Goal: Task Accomplishment & Management: Manage account settings

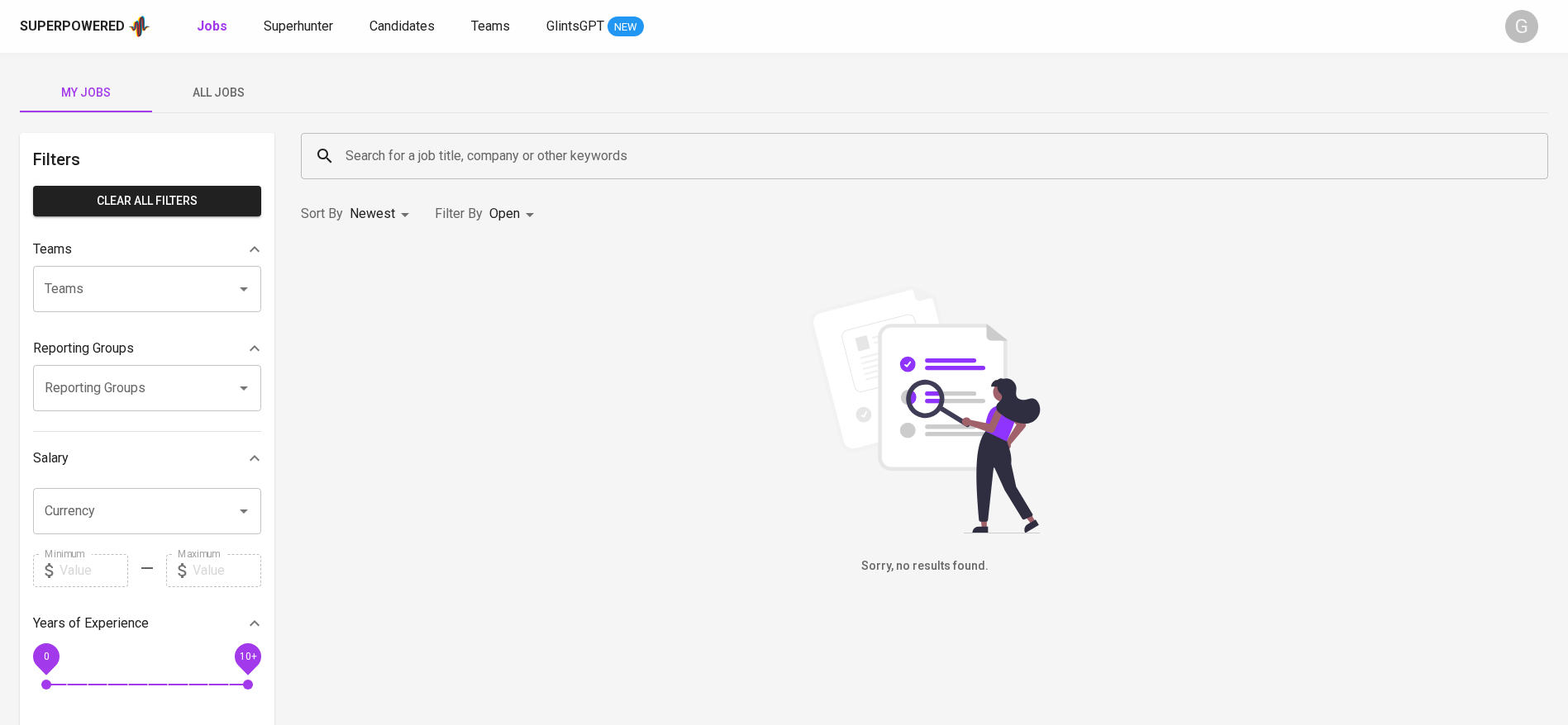
click at [220, 95] on span "All Jobs" at bounding box center [218, 93] width 112 height 21
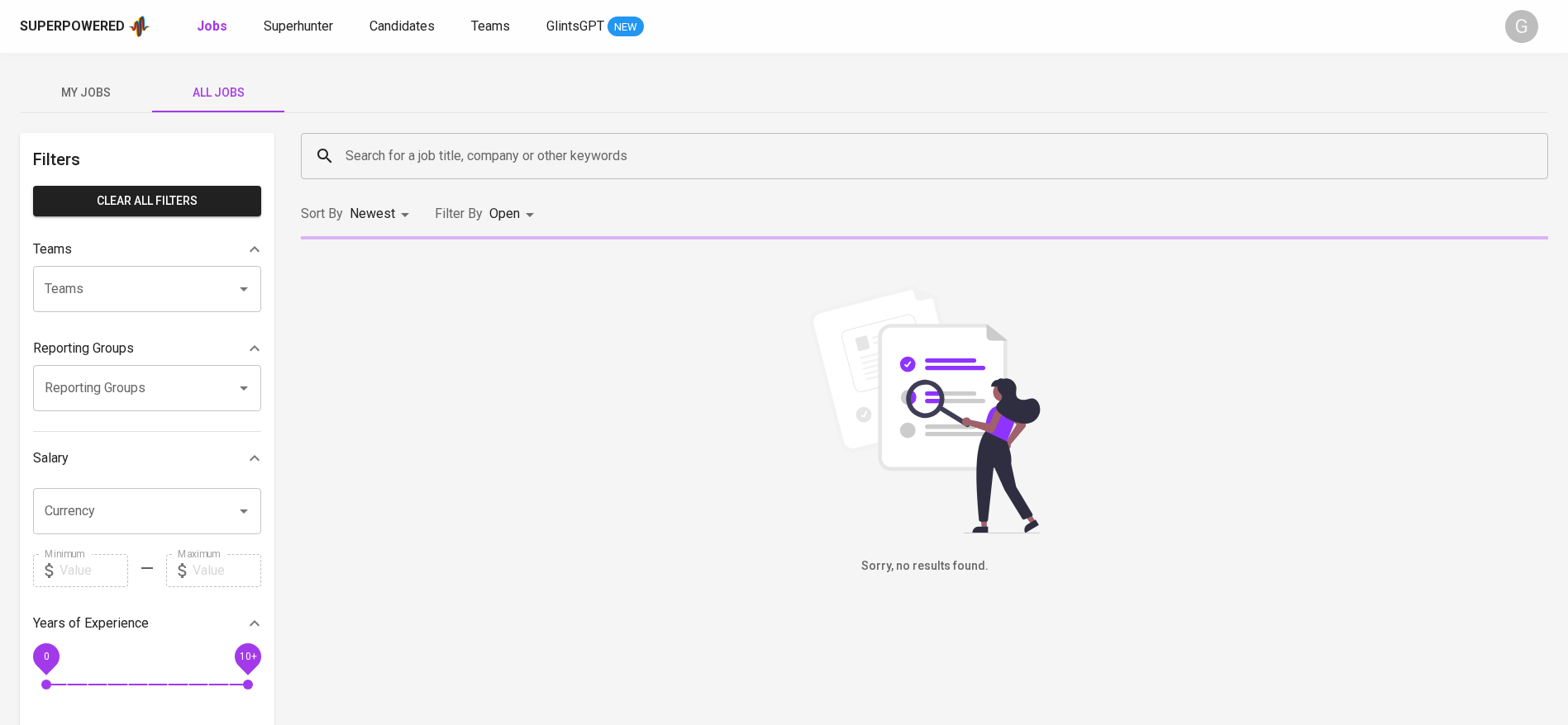
click at [410, 152] on input "Search for a job title, company or other keywords" at bounding box center [928, 156] width 1174 height 31
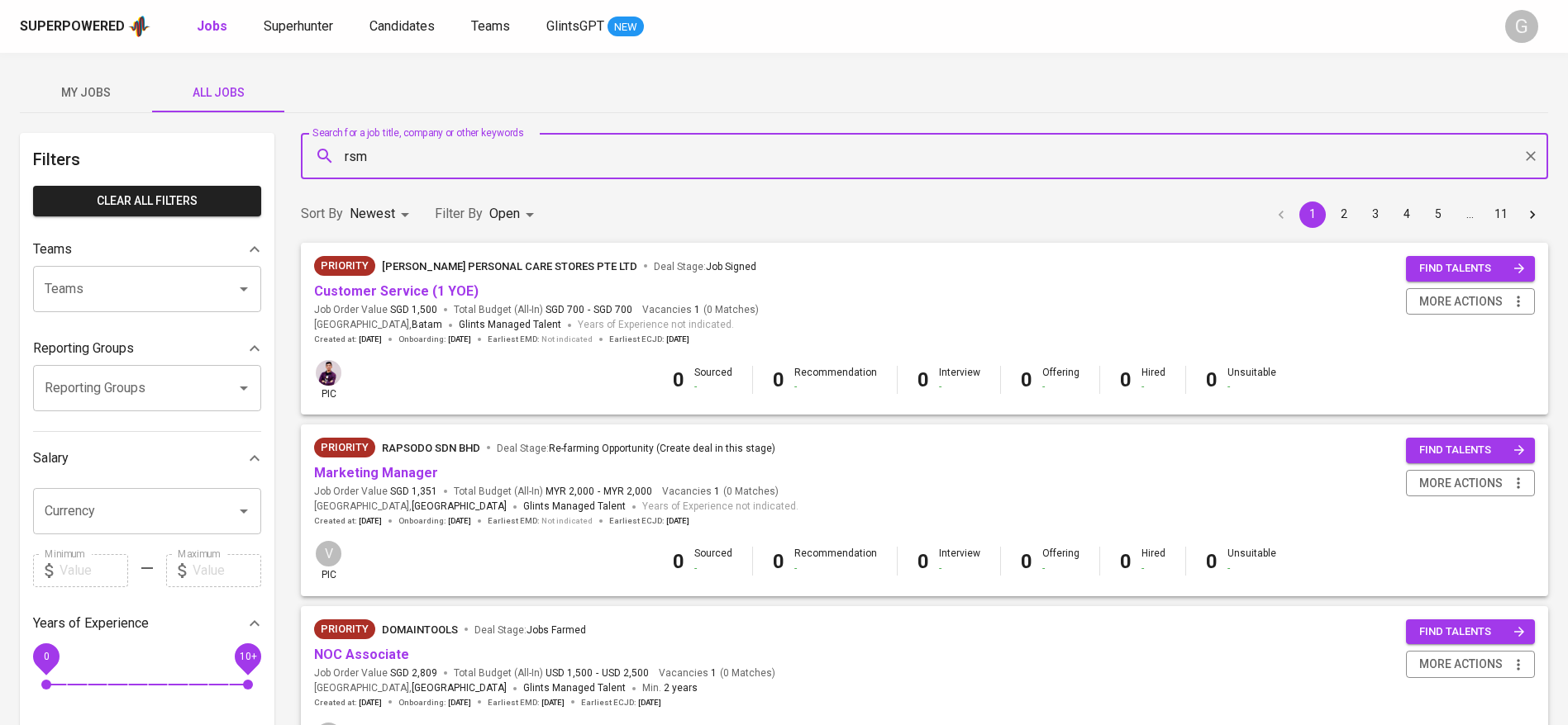
type input "rsm"
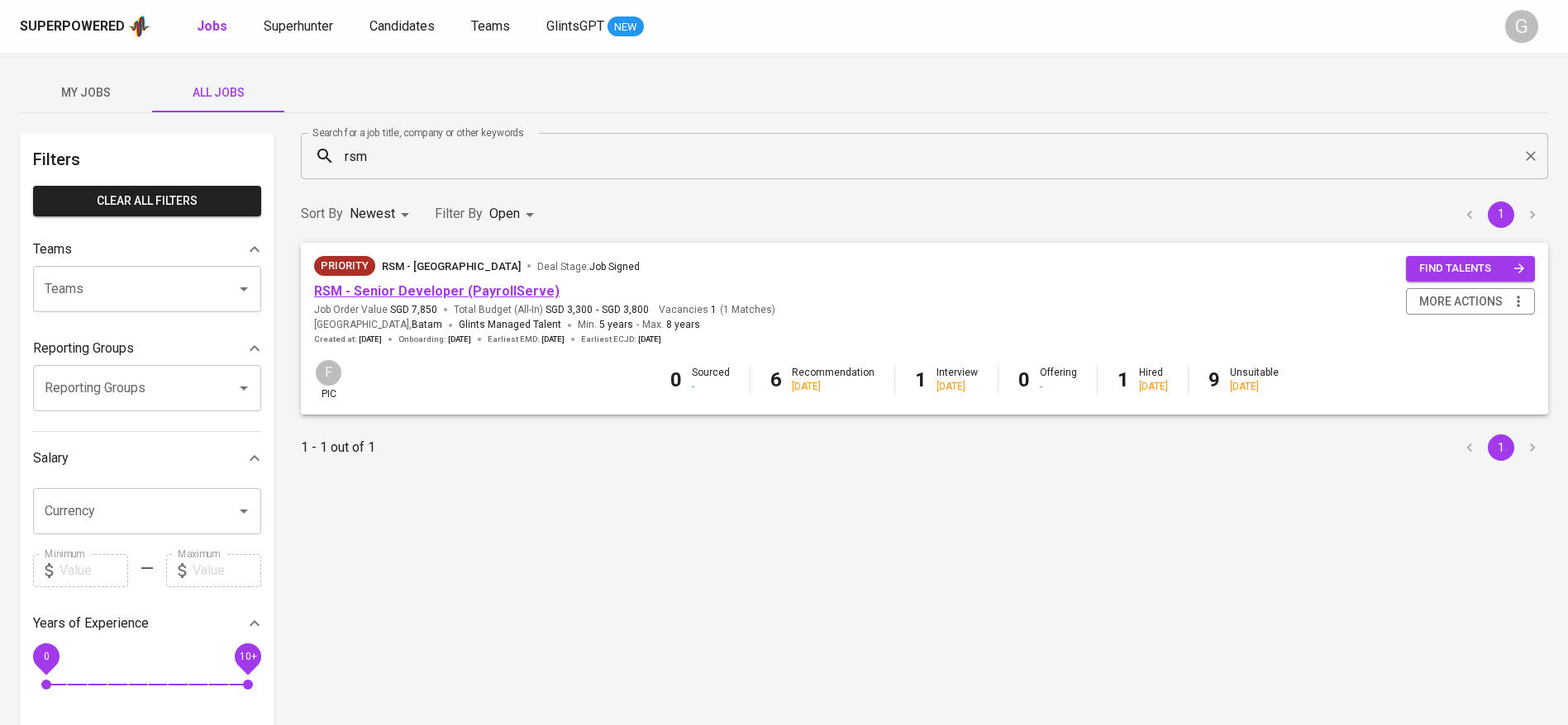
click at [497, 286] on link "RSM - Senior Developer (PayrollServe)" at bounding box center [436, 291] width 245 height 16
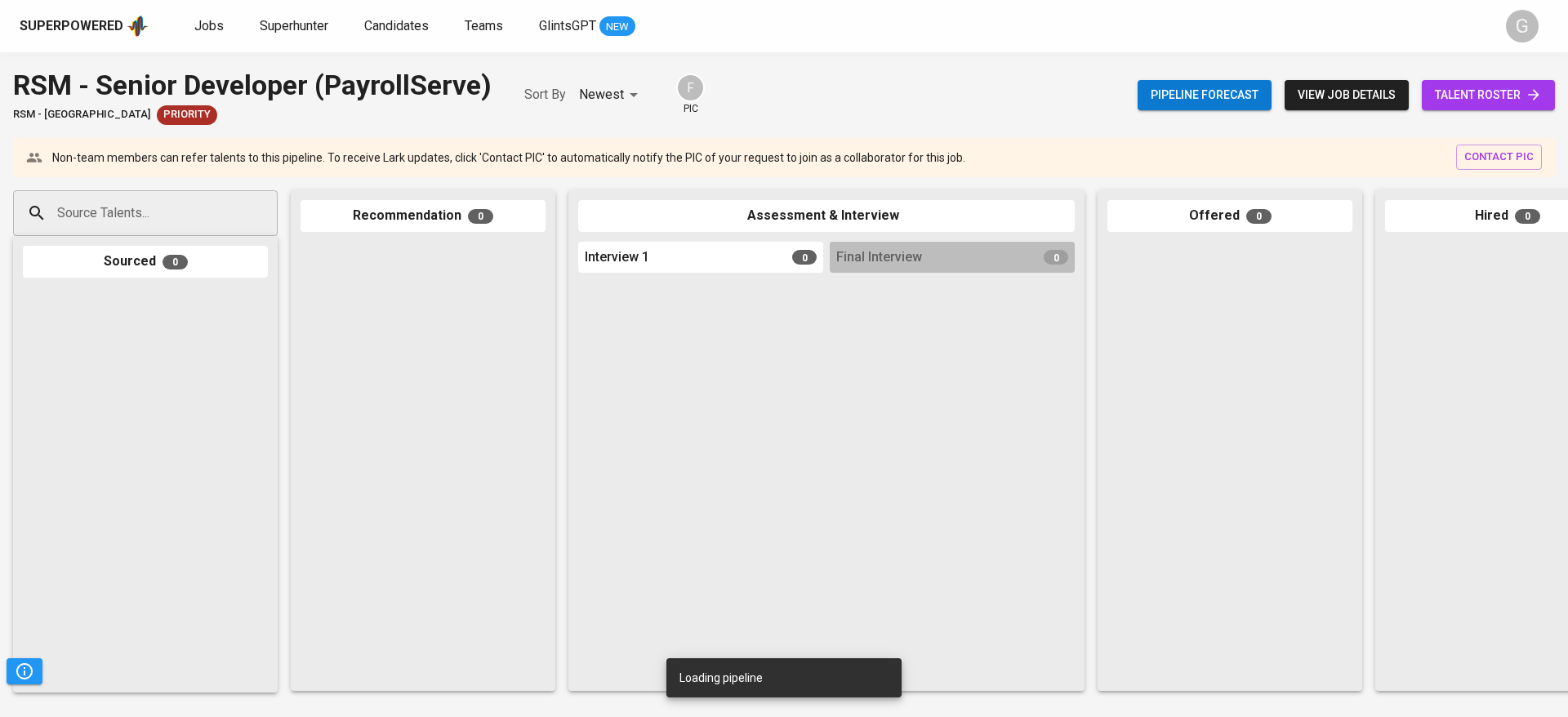
click at [1455, 98] on span "talent roster" at bounding box center [1488, 95] width 107 height 21
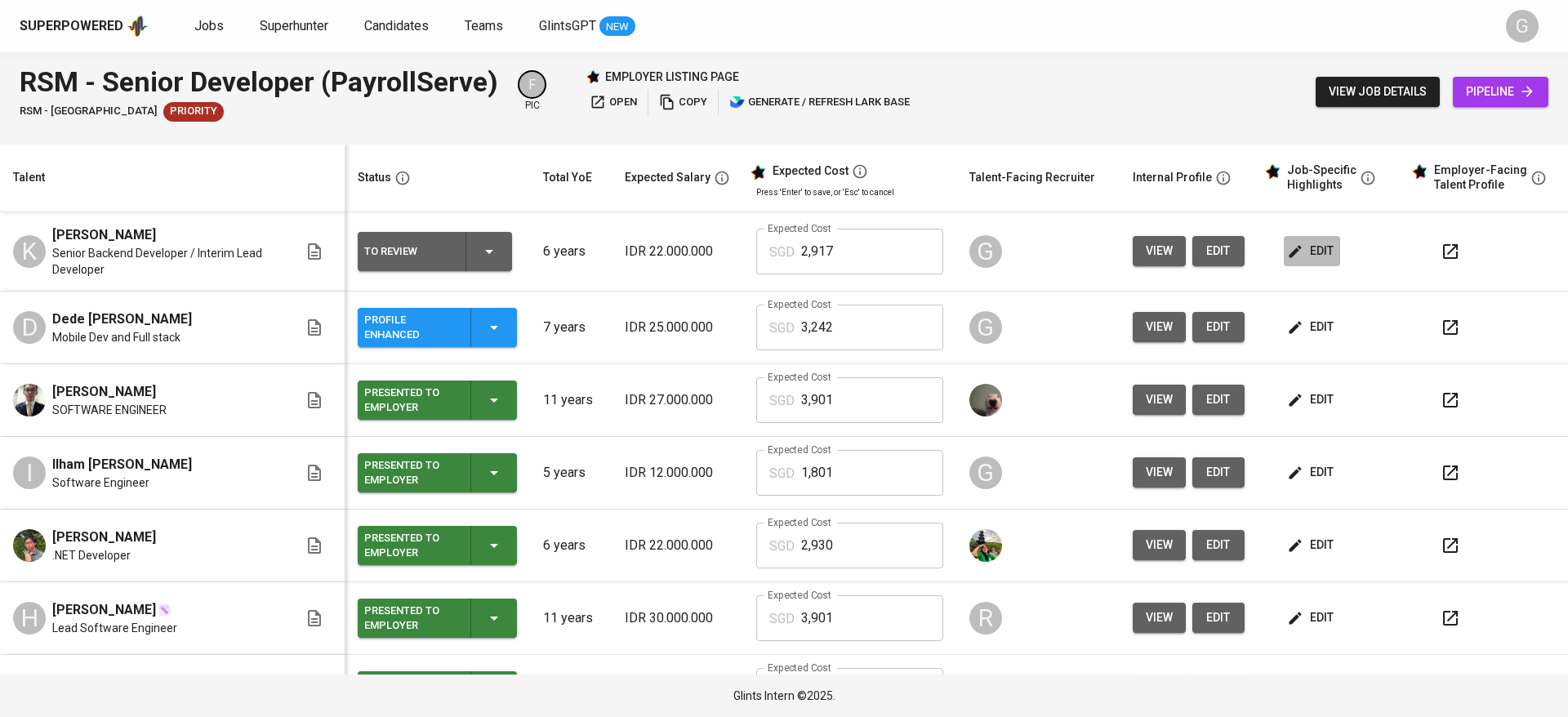
click at [1291, 262] on span "edit" at bounding box center [1312, 251] width 43 height 21
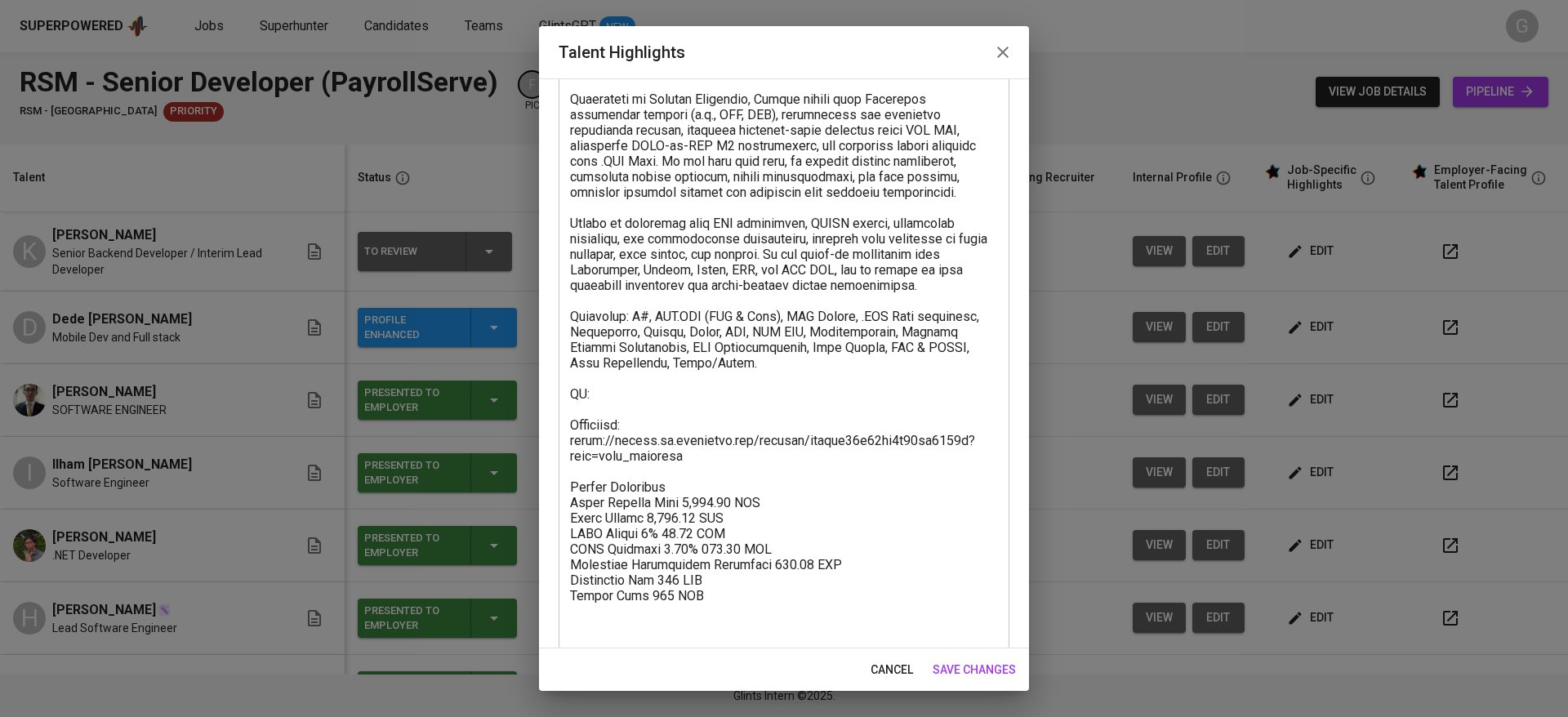
scroll to position [249, 0]
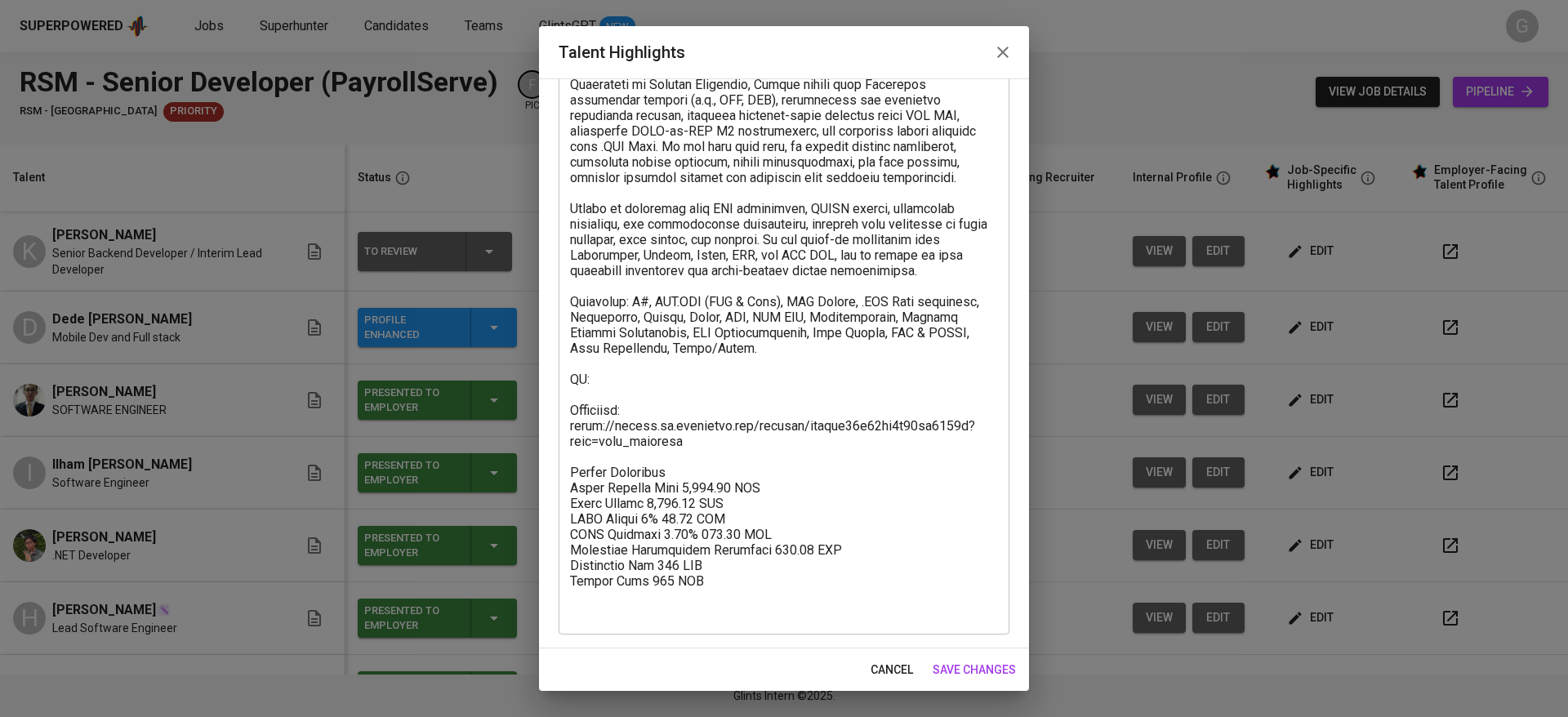
click at [675, 455] on textarea at bounding box center [784, 278] width 428 height 683
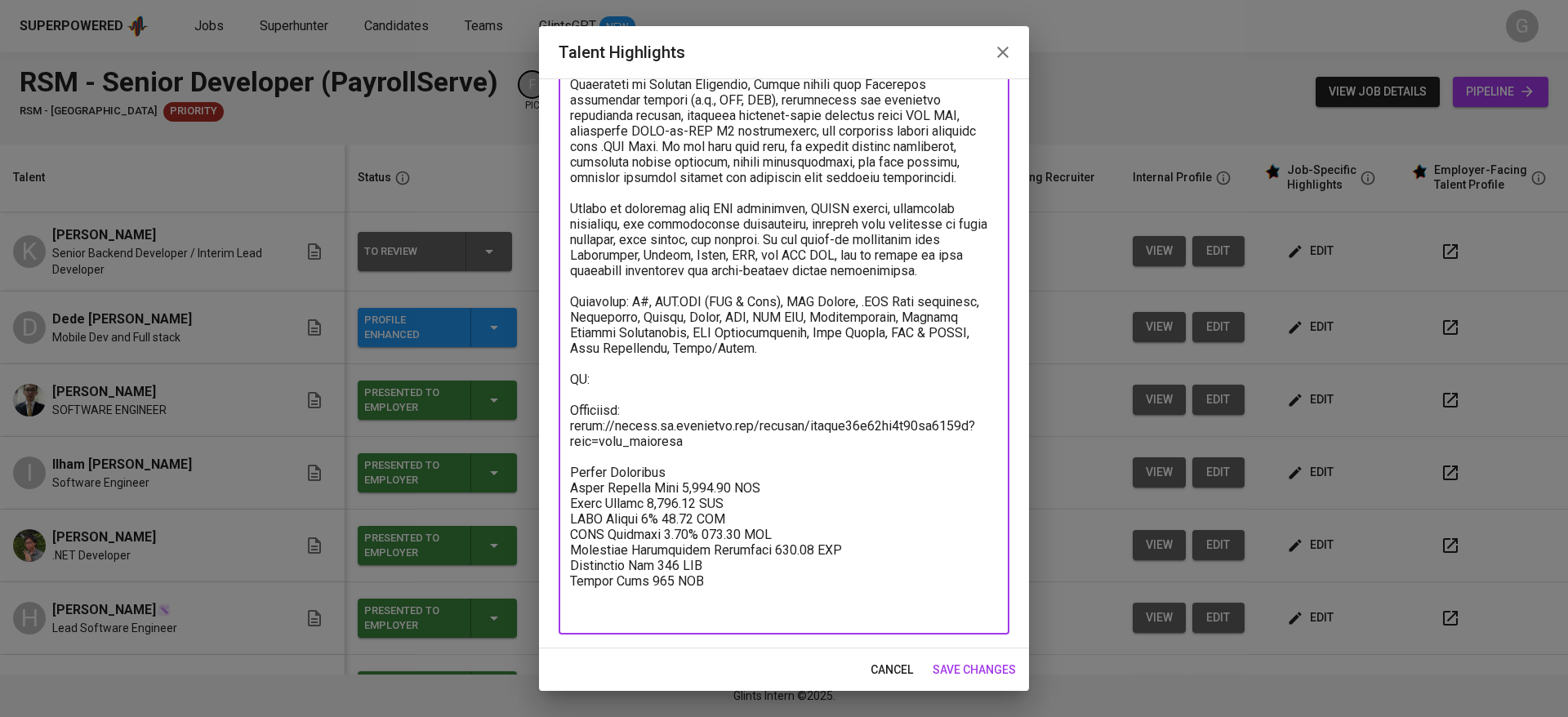
click at [639, 402] on textarea at bounding box center [784, 278] width 428 height 683
paste textarea "[URL][DOMAIN_NAME]"
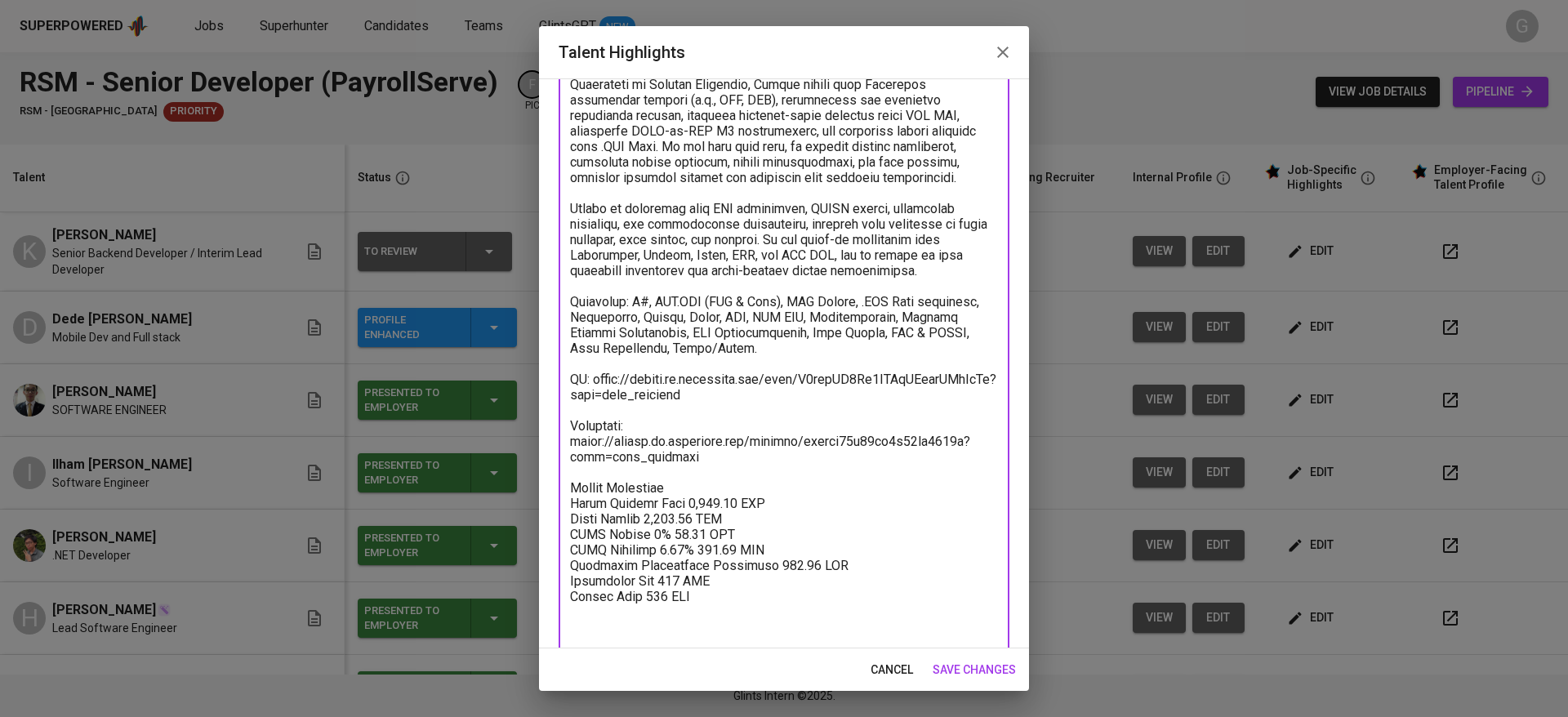
scroll to position [0, 0]
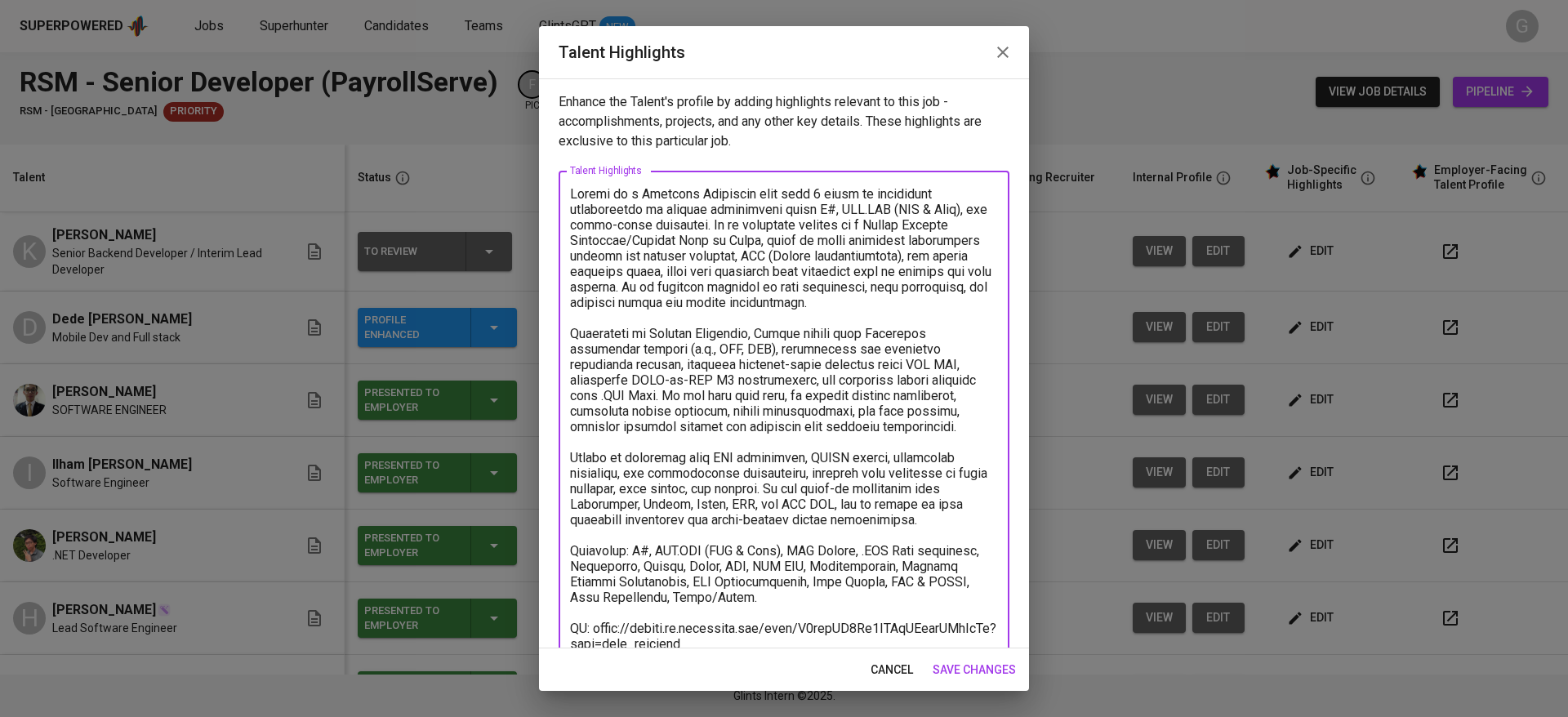
type textarea "[PERSON_NAME] is a Software Developer with over 6 years of experience specializ…"
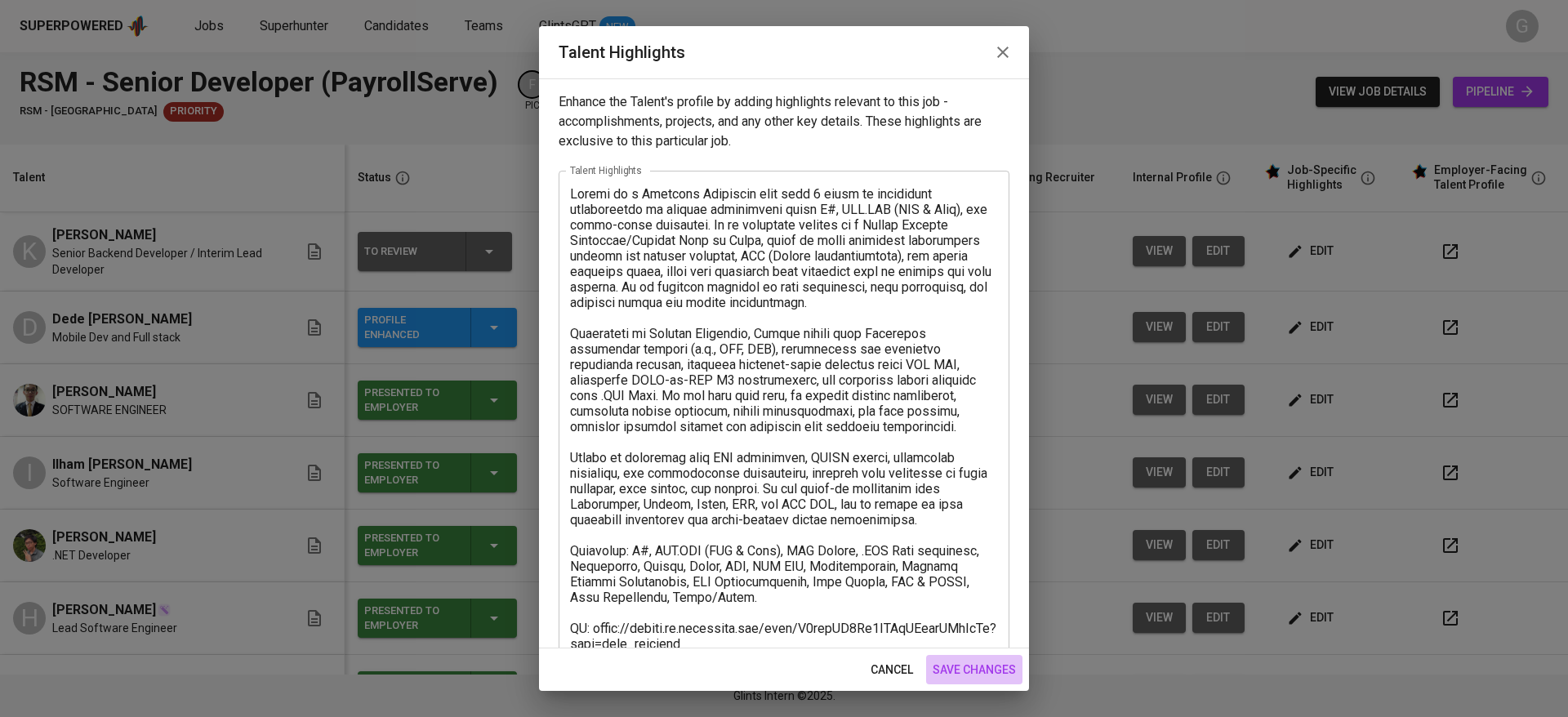
click at [996, 667] on span "save changes" at bounding box center [974, 670] width 84 height 21
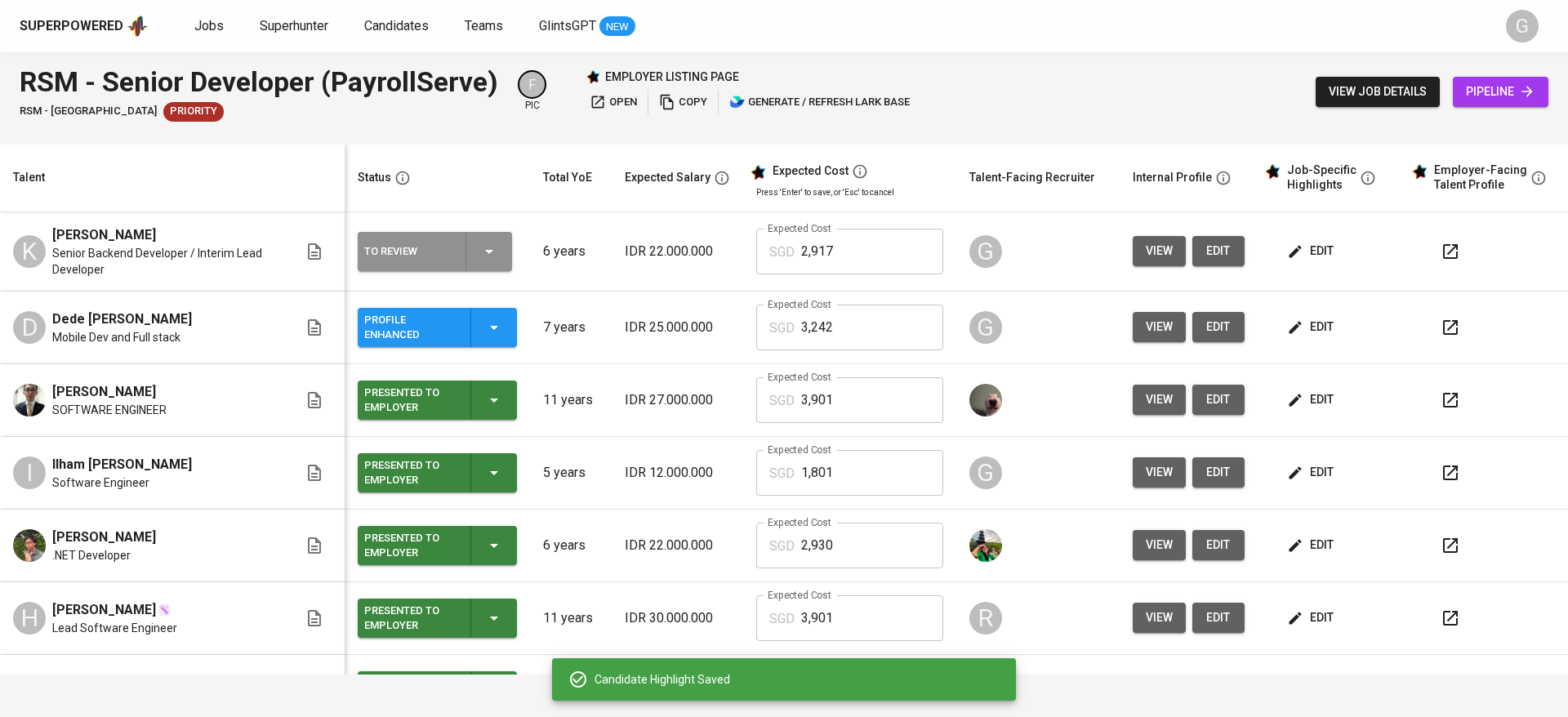
click at [485, 238] on div "To Review" at bounding box center [435, 251] width 142 height 39
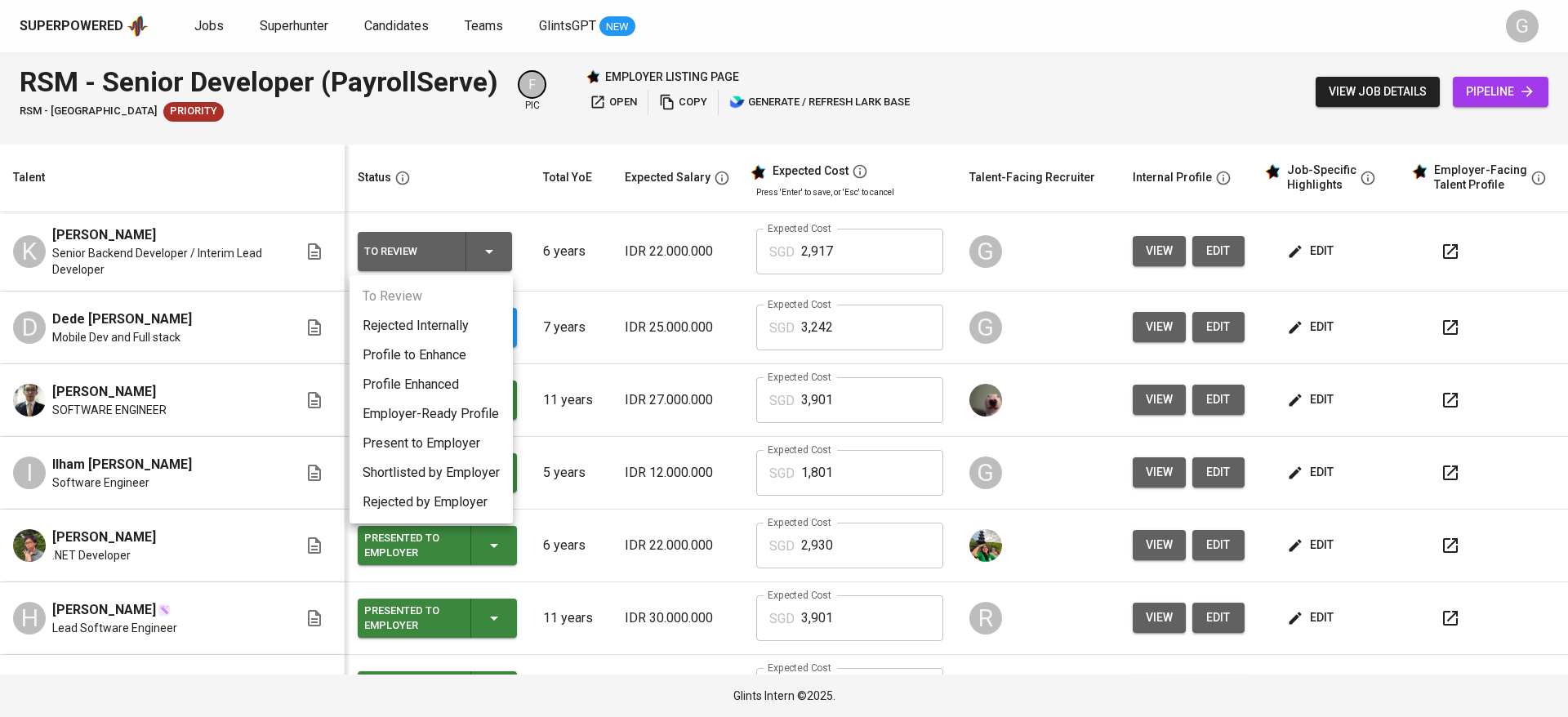
click at [436, 378] on li "Profile Enhanced" at bounding box center [430, 385] width 163 height 30
